Goal: Transaction & Acquisition: Obtain resource

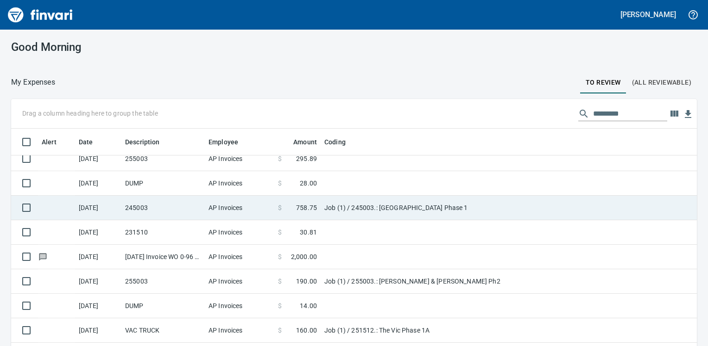
scroll to position [93, 0]
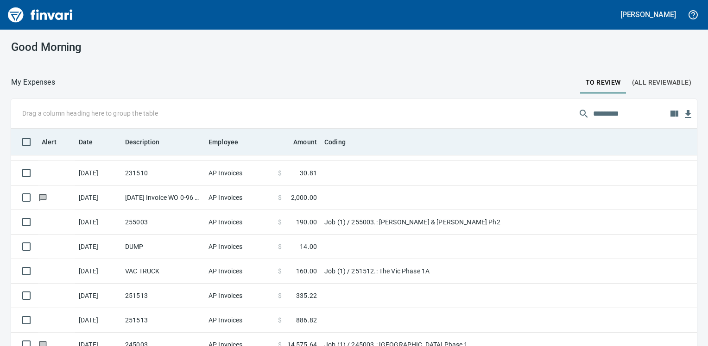
click at [130, 135] on th "Description" at bounding box center [162, 142] width 83 height 27
click at [135, 141] on span "Description" at bounding box center [142, 142] width 35 height 11
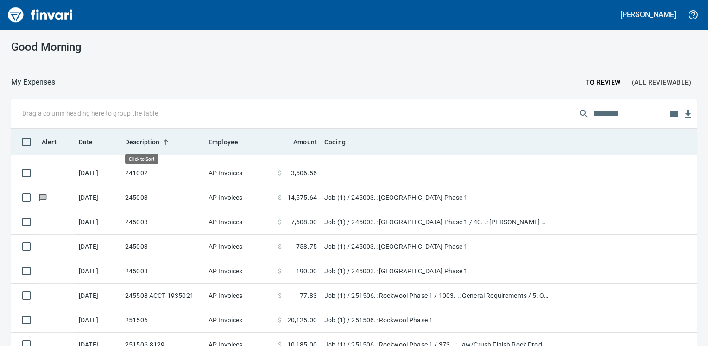
click at [135, 141] on span "Description" at bounding box center [142, 142] width 35 height 11
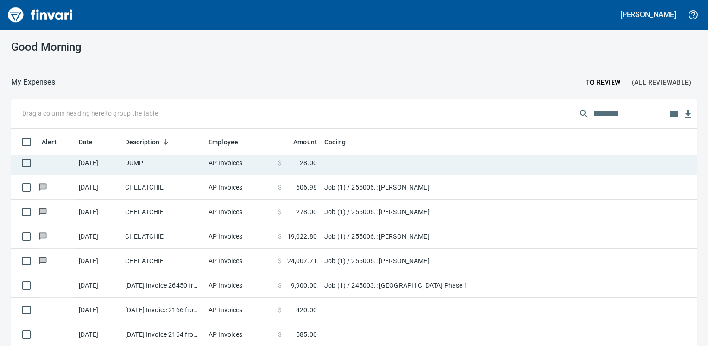
scroll to position [185, 0]
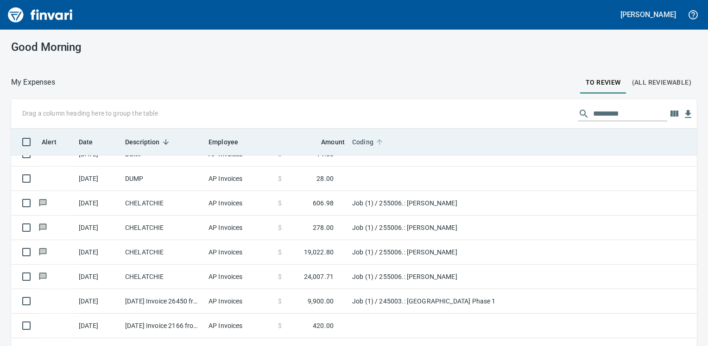
drag, startPoint x: 321, startPoint y: 141, endPoint x: 332, endPoint y: 140, distance: 10.7
click at [349, 140] on body "[PERSON_NAME] Good Morning My Expenses To Review (All Reviewable) Drag a column…" at bounding box center [354, 173] width 708 height 346
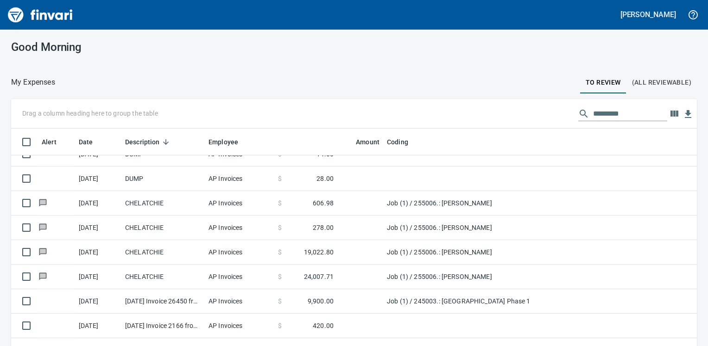
scroll to position [237, 664]
drag, startPoint x: 349, startPoint y: 140, endPoint x: 384, endPoint y: 142, distance: 35.2
click at [384, 142] on body "[PERSON_NAME] Good Morning My Expenses To Review (All Reviewable) Drag a column…" at bounding box center [354, 173] width 708 height 346
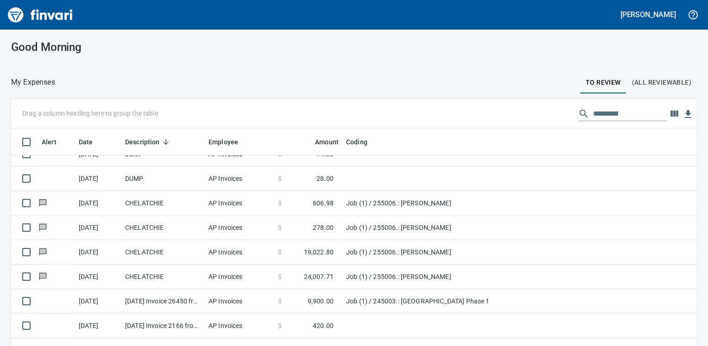
drag, startPoint x: 384, startPoint y: 142, endPoint x: 342, endPoint y: 145, distance: 41.8
click at [342, 145] on body "[PERSON_NAME] Good Morning My Expenses To Review (All Reviewable) Drag a column…" at bounding box center [354, 173] width 708 height 346
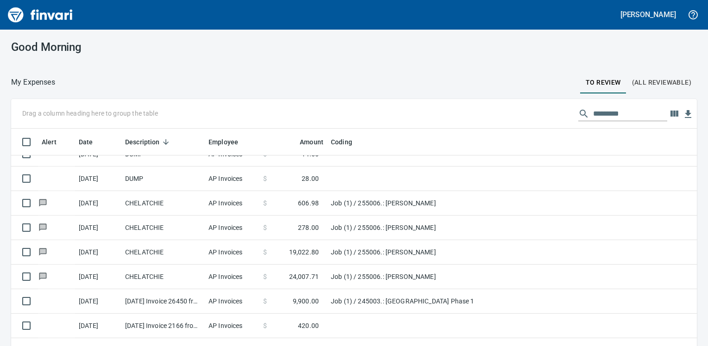
drag, startPoint x: 288, startPoint y: 140, endPoint x: 262, endPoint y: 142, distance: 26.5
click at [262, 142] on body "[PERSON_NAME] Good Morning My Expenses To Review (All Reviewable) Drag a column…" at bounding box center [354, 173] width 708 height 346
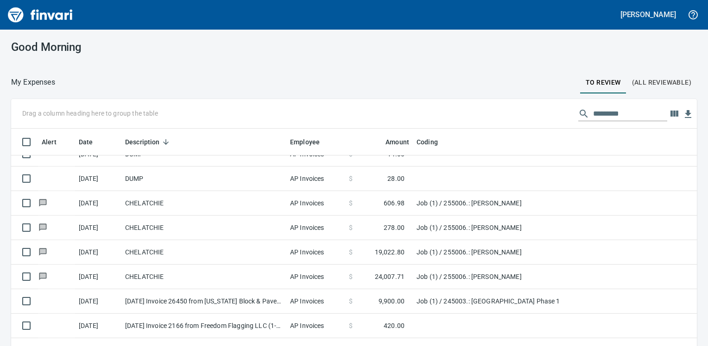
scroll to position [230, 664]
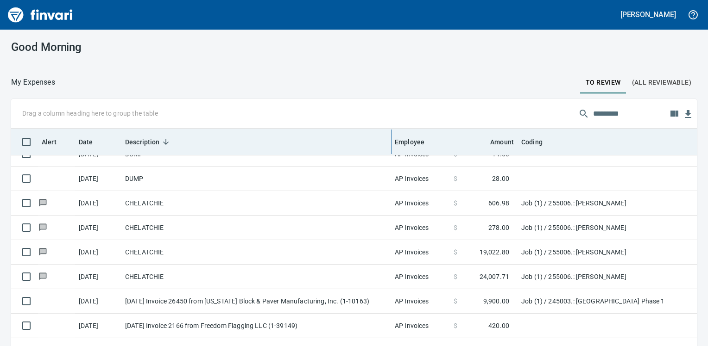
drag, startPoint x: 207, startPoint y: 141, endPoint x: 392, endPoint y: 146, distance: 185.4
click at [393, 146] on body "[PERSON_NAME] Good Morning My Expenses To Review (All Reviewable) Drag a column…" at bounding box center [354, 173] width 708 height 346
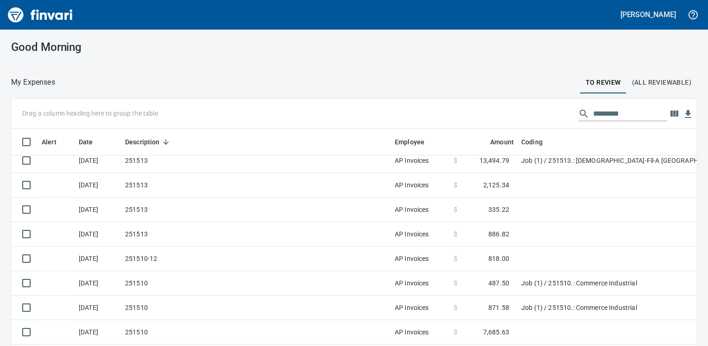
scroll to position [692, 0]
click at [668, 110] on icon "button" at bounding box center [673, 113] width 11 height 11
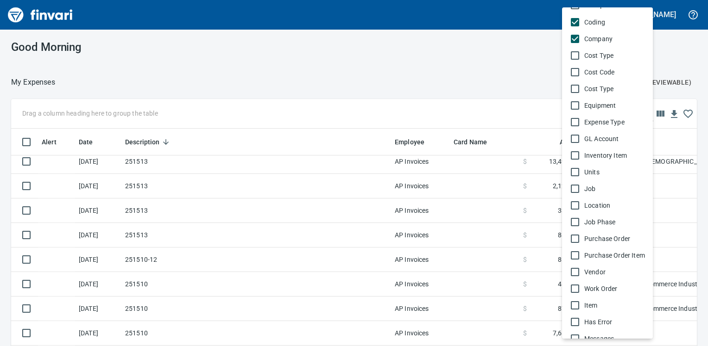
scroll to position [543, 0]
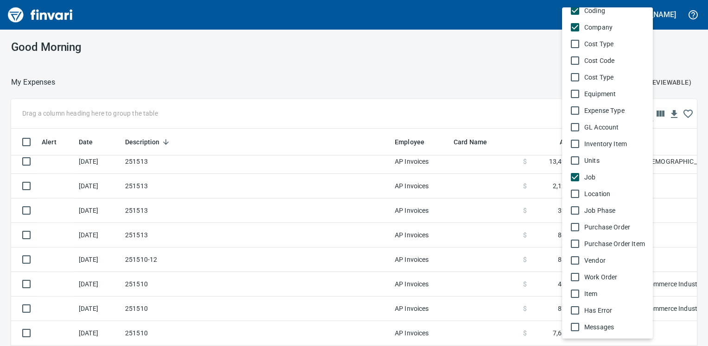
click at [526, 85] on div at bounding box center [354, 173] width 708 height 346
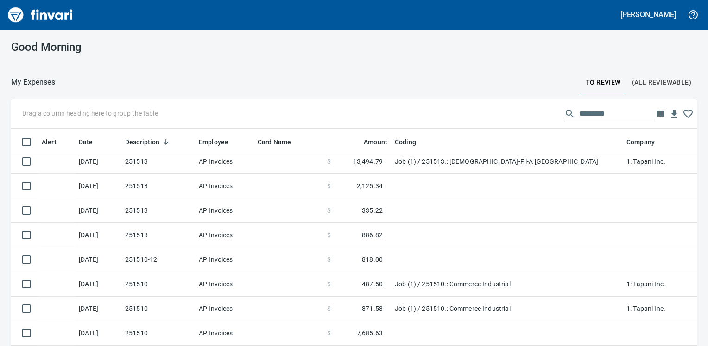
drag, startPoint x: 390, startPoint y: 142, endPoint x: 190, endPoint y: 141, distance: 200.6
click at [190, 141] on body "[PERSON_NAME] Good Morning My Expenses To Review (All Reviewable) Drag a column…" at bounding box center [354, 173] width 708 height 346
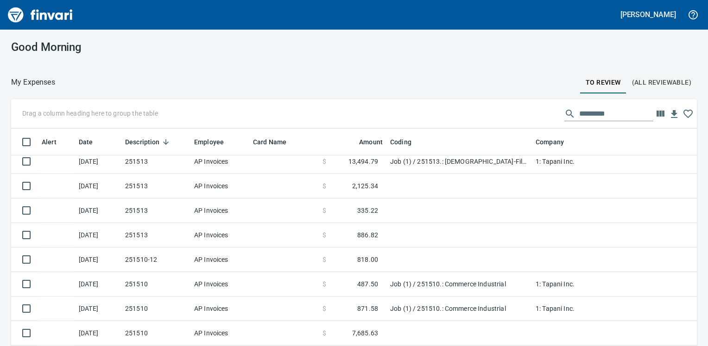
drag, startPoint x: 618, startPoint y: 139, endPoint x: 532, endPoint y: 142, distance: 86.2
click at [532, 142] on body "[PERSON_NAME] Good Morning My Expenses To Review (All Reviewable) Drag a column…" at bounding box center [354, 173] width 708 height 346
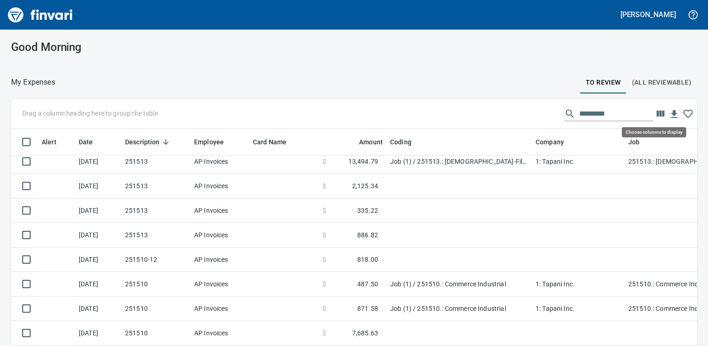
scroll to position [230, 664]
click at [656, 114] on icon "button" at bounding box center [660, 114] width 8 height 6
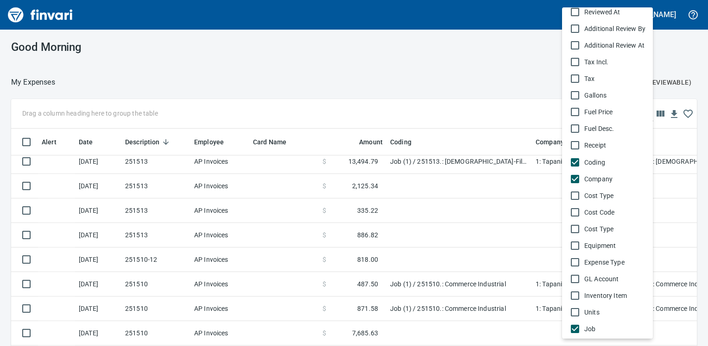
scroll to position [417, 0]
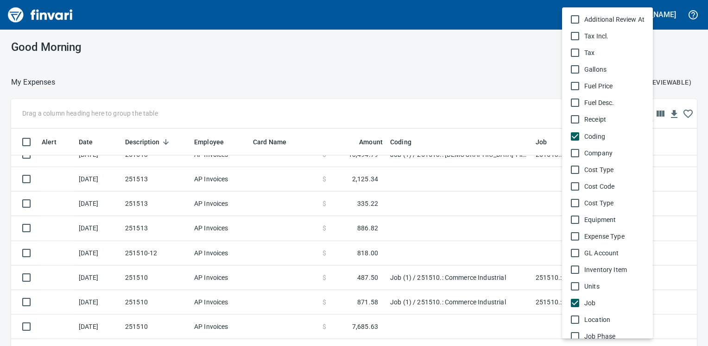
click at [493, 77] on div at bounding box center [354, 173] width 708 height 346
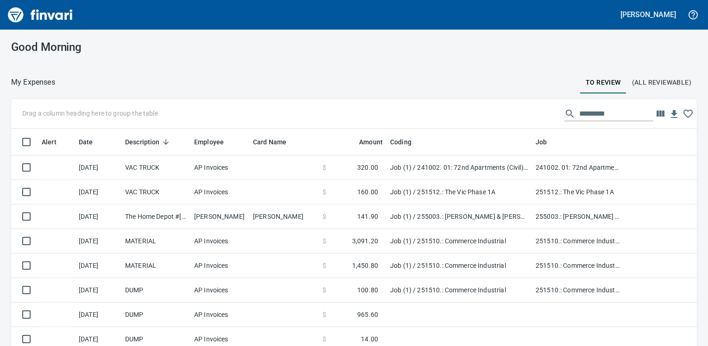
scroll to position [237, 664]
click at [656, 116] on icon "button" at bounding box center [660, 114] width 8 height 6
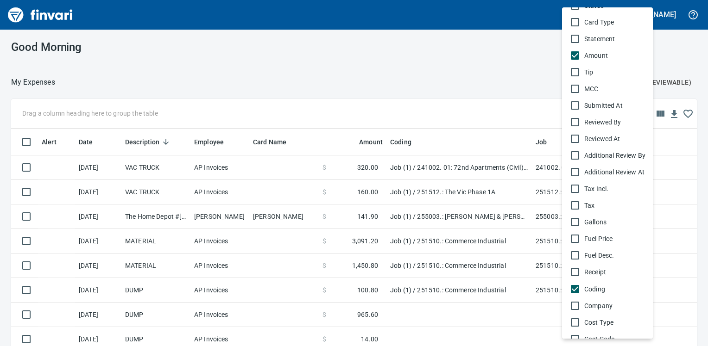
scroll to position [278, 0]
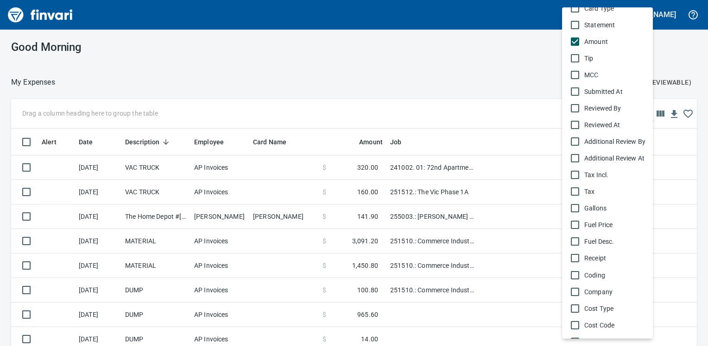
click at [462, 53] on div at bounding box center [354, 173] width 708 height 346
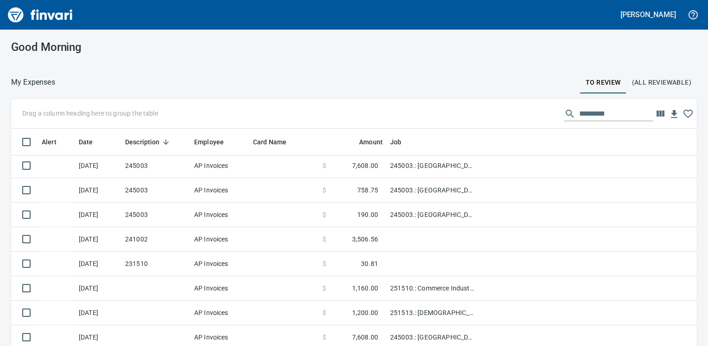
scroll to position [1055, 0]
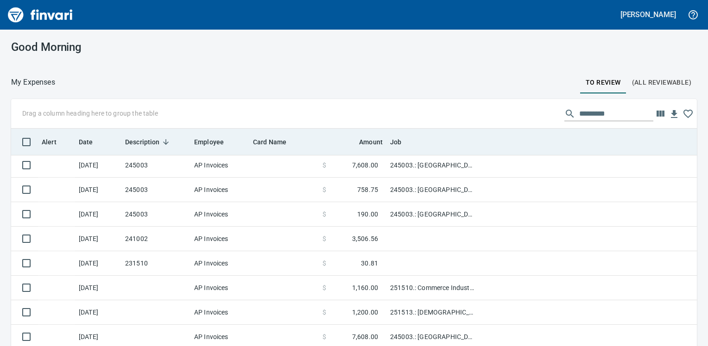
click at [155, 137] on span "Description" at bounding box center [142, 142] width 35 height 11
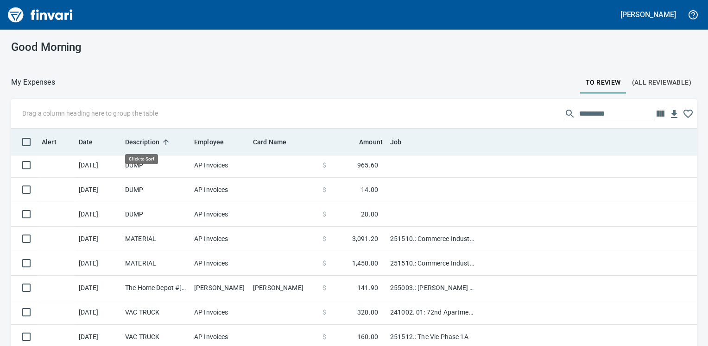
scroll to position [237, 664]
click at [142, 138] on span "Description" at bounding box center [142, 142] width 35 height 11
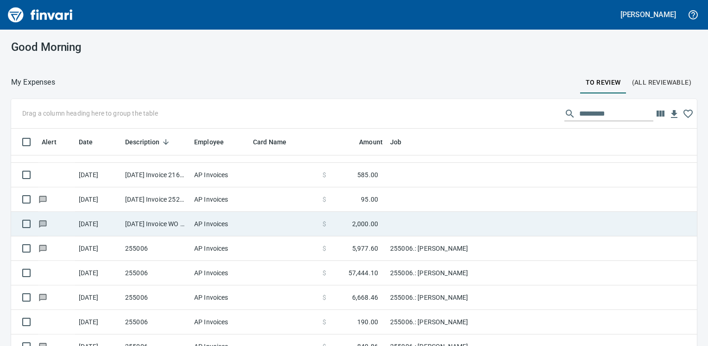
scroll to position [406, 0]
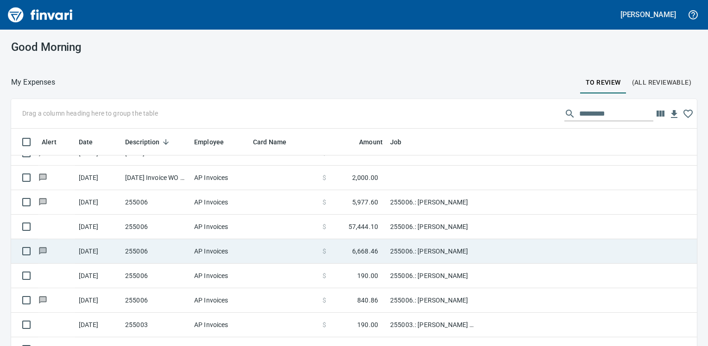
click at [220, 224] on td "AP Invoices" at bounding box center [219, 227] width 59 height 25
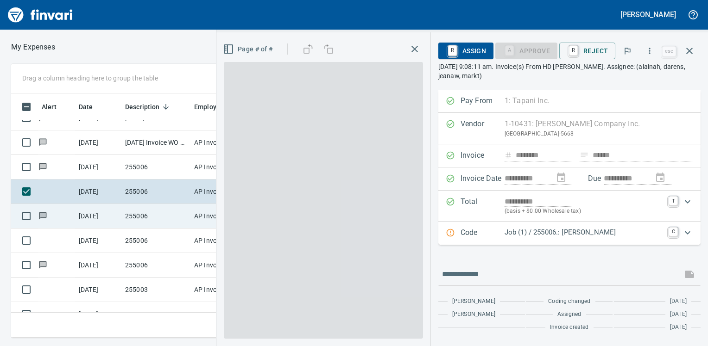
scroll to position [230, 440]
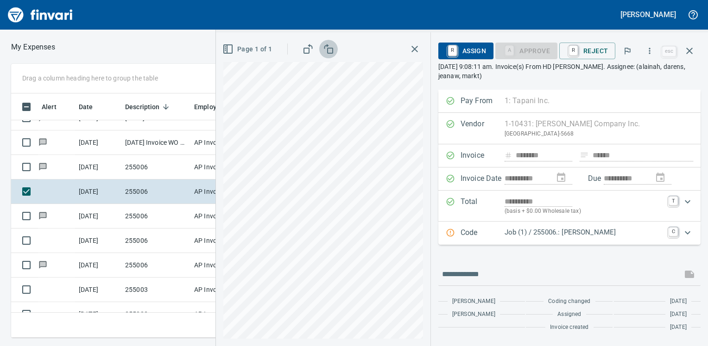
click at [334, 53] on icon "button" at bounding box center [328, 49] width 11 height 11
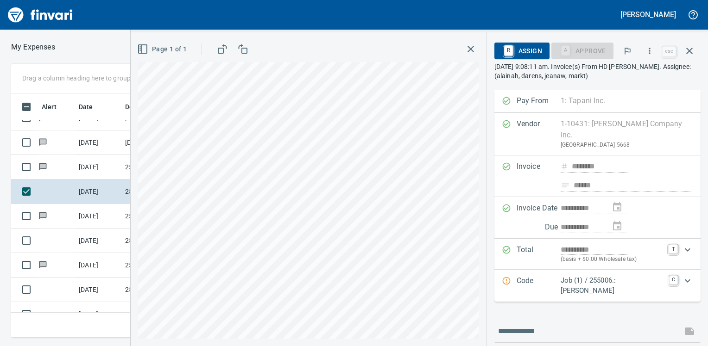
click at [249, 50] on button "button" at bounding box center [242, 49] width 19 height 19
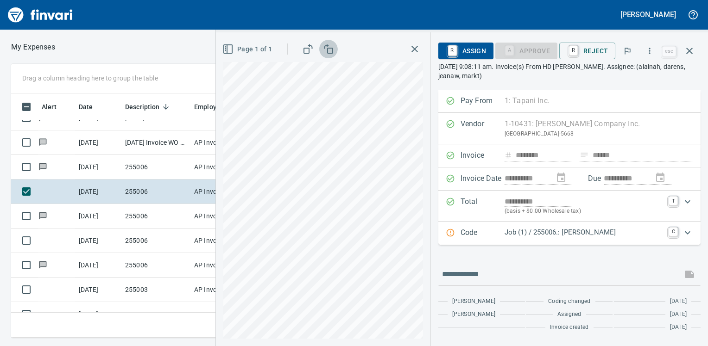
click at [326, 45] on icon "button" at bounding box center [328, 49] width 11 height 11
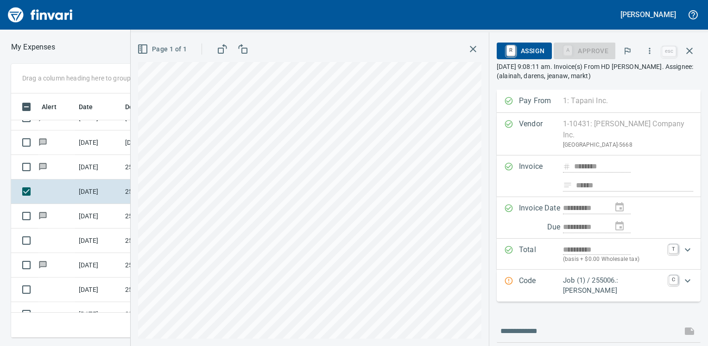
click at [244, 51] on icon "button" at bounding box center [242, 49] width 11 height 11
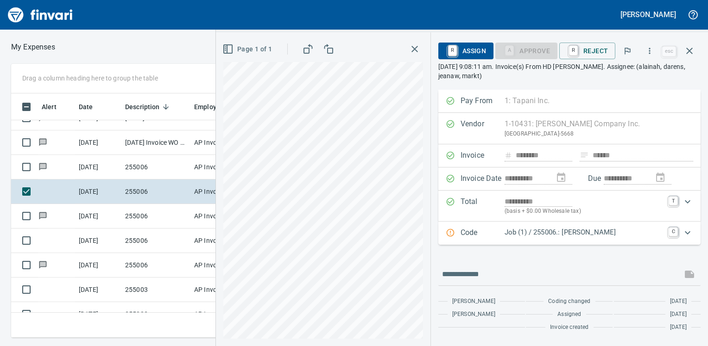
click at [650, 53] on icon "button" at bounding box center [649, 51] width 1 height 6
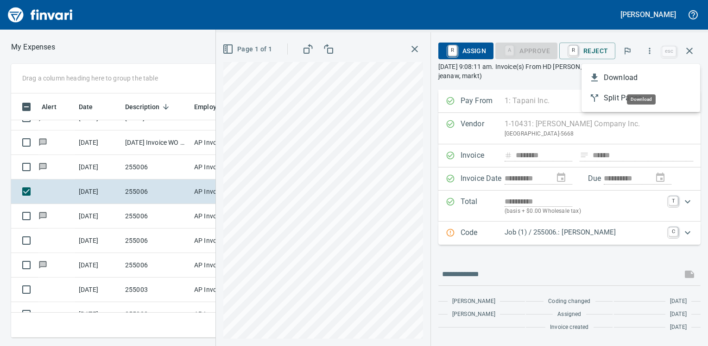
click at [641, 77] on span "Download" at bounding box center [648, 77] width 89 height 11
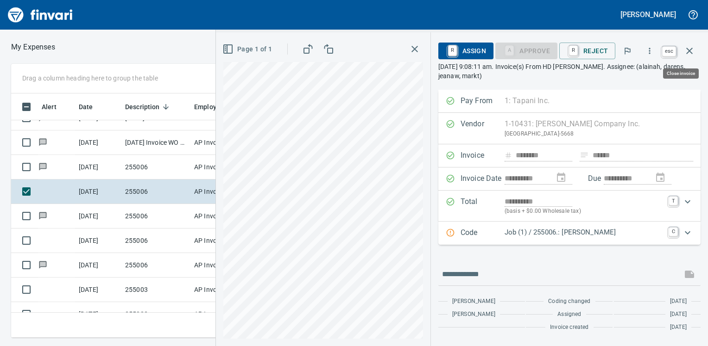
click at [693, 55] on icon "button" at bounding box center [689, 50] width 11 height 11
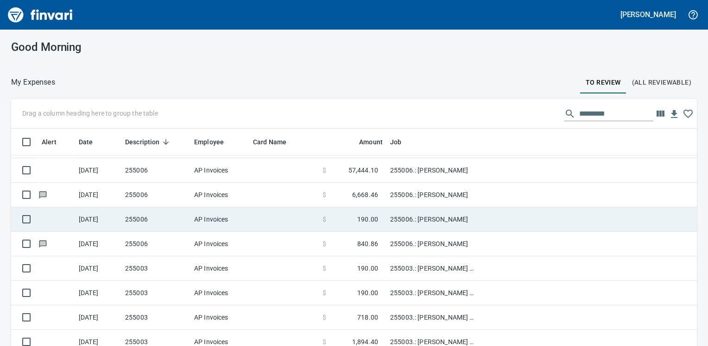
scroll to position [499, 0]
